Goal: Find specific page/section: Find specific page/section

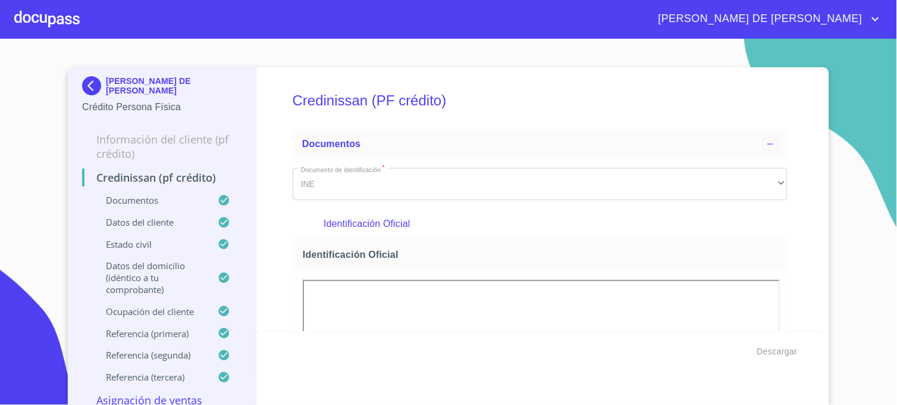
click at [86, 82] on img at bounding box center [94, 85] width 24 height 19
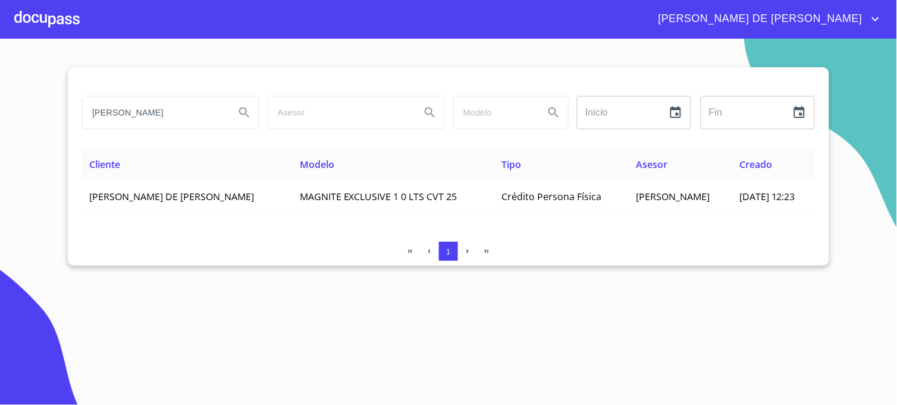
drag, startPoint x: 193, startPoint y: 115, endPoint x: 62, endPoint y: 122, distance: 131.1
click at [62, 122] on section "[PERSON_NAME] Inicio ​ Fin ​ Cliente Modelo Tipo Asesor Creado [PERSON_NAME] DE…" at bounding box center [448, 222] width 897 height 366
type input "[PERSON_NAME]"
click at [239, 115] on icon "Search" at bounding box center [244, 112] width 14 height 14
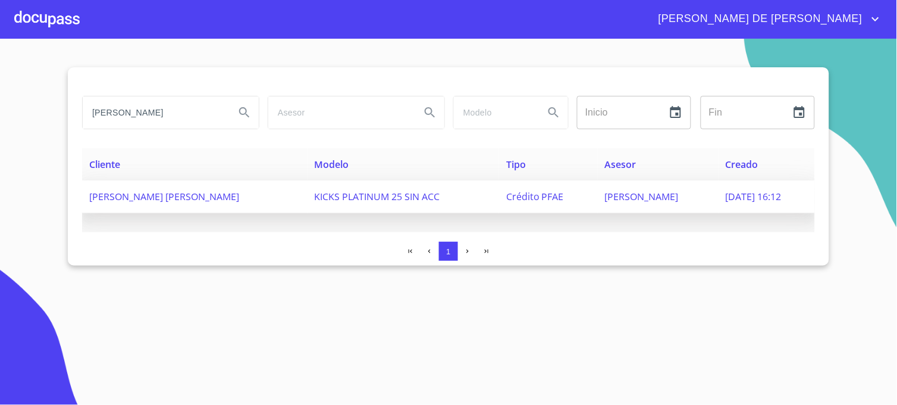
click at [623, 195] on span "[PERSON_NAME]" at bounding box center [642, 196] width 74 height 13
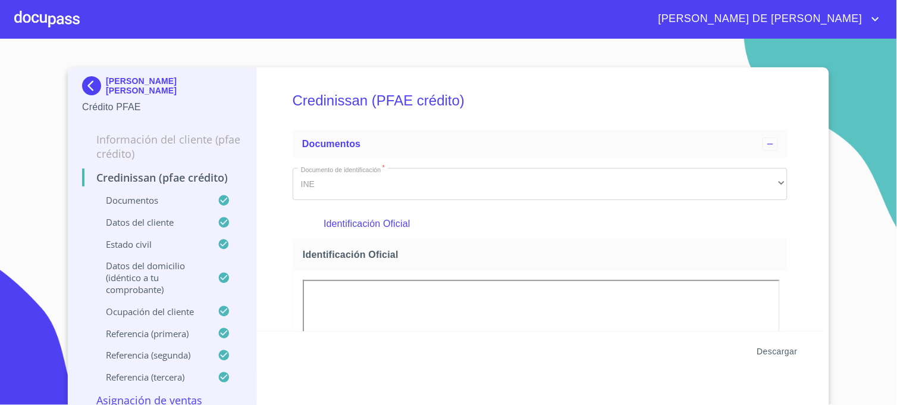
click at [788, 350] on span "Descargar" at bounding box center [778, 351] width 40 height 15
